Goal: Task Accomplishment & Management: Manage account settings

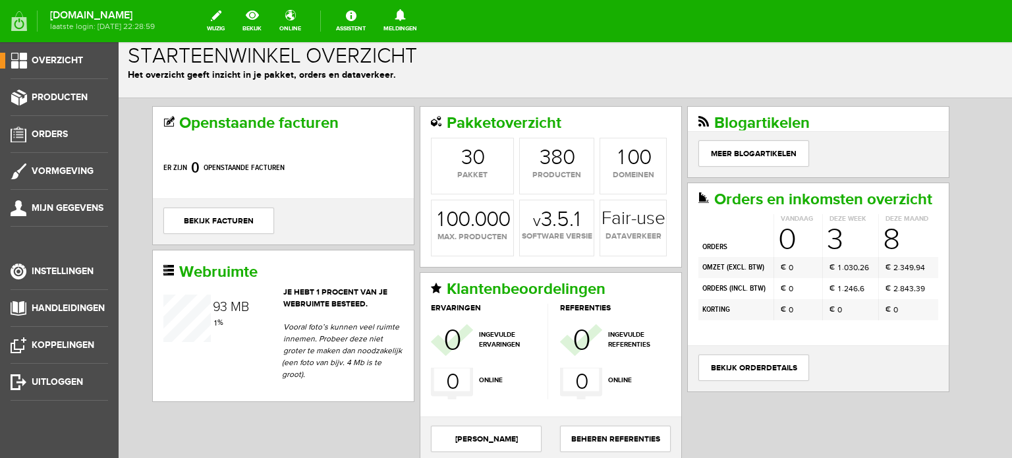
scroll to position [11, 0]
click at [76, 273] on span "Instellingen" at bounding box center [63, 271] width 62 height 11
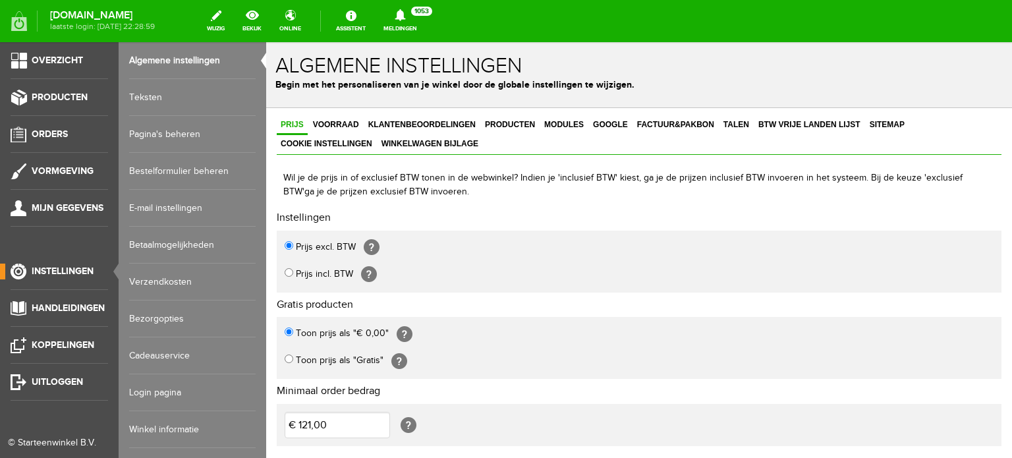
click at [149, 389] on link "Login pagina" at bounding box center [192, 392] width 127 height 37
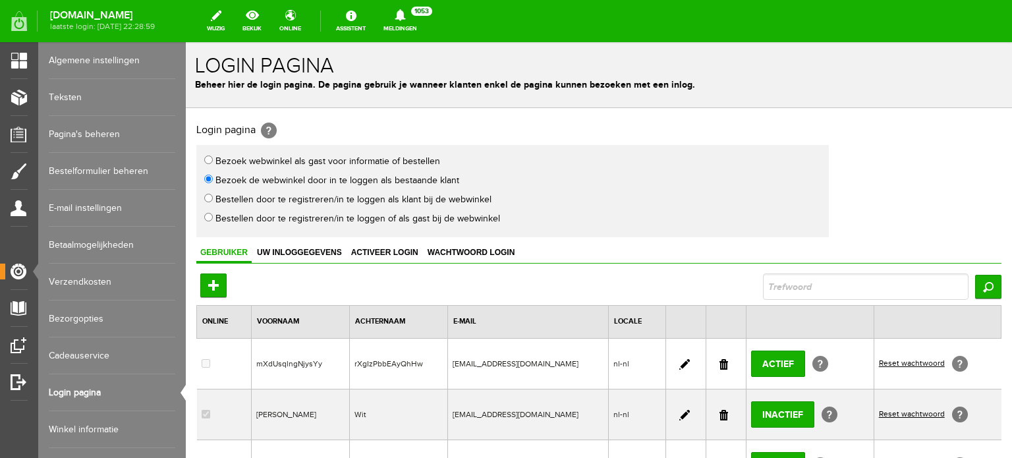
click at [720, 359] on link at bounding box center [724, 364] width 9 height 11
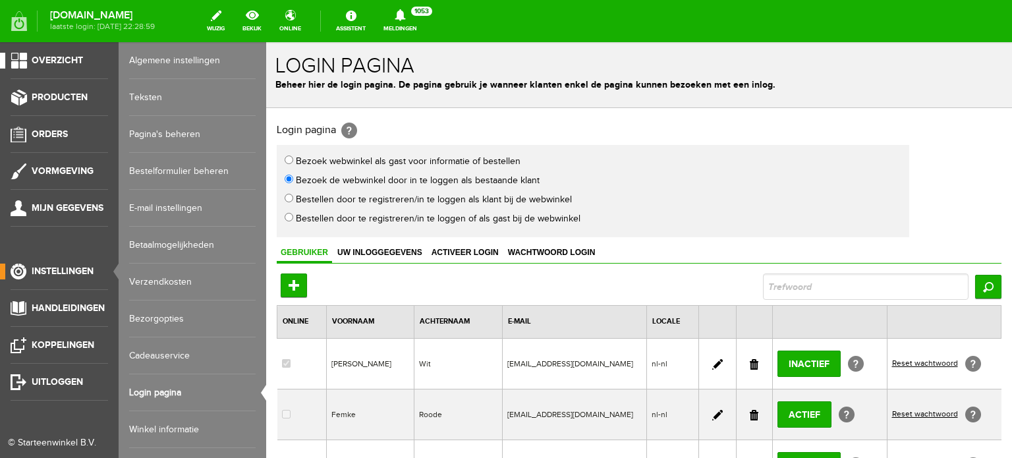
drag, startPoint x: 67, startPoint y: 59, endPoint x: 428, endPoint y: 13, distance: 364.0
click at [67, 59] on span "Overzicht" at bounding box center [57, 60] width 51 height 11
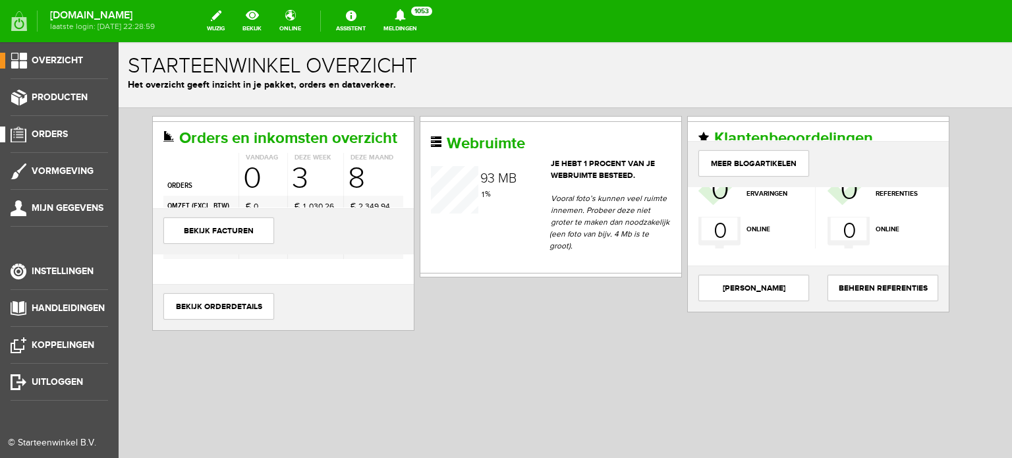
click at [55, 134] on span "Orders" at bounding box center [50, 133] width 36 height 11
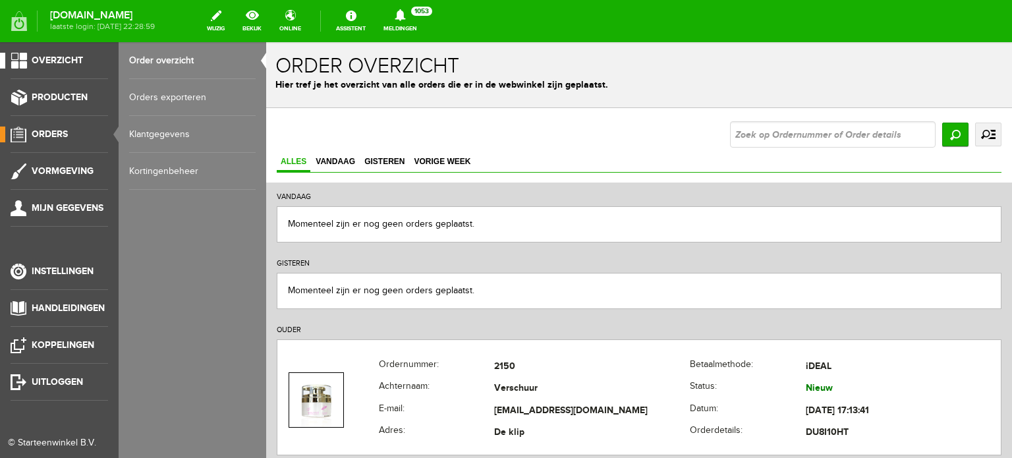
click at [67, 60] on span "Overzicht" at bounding box center [57, 60] width 51 height 11
